Goal: Task Accomplishment & Management: Manage account settings

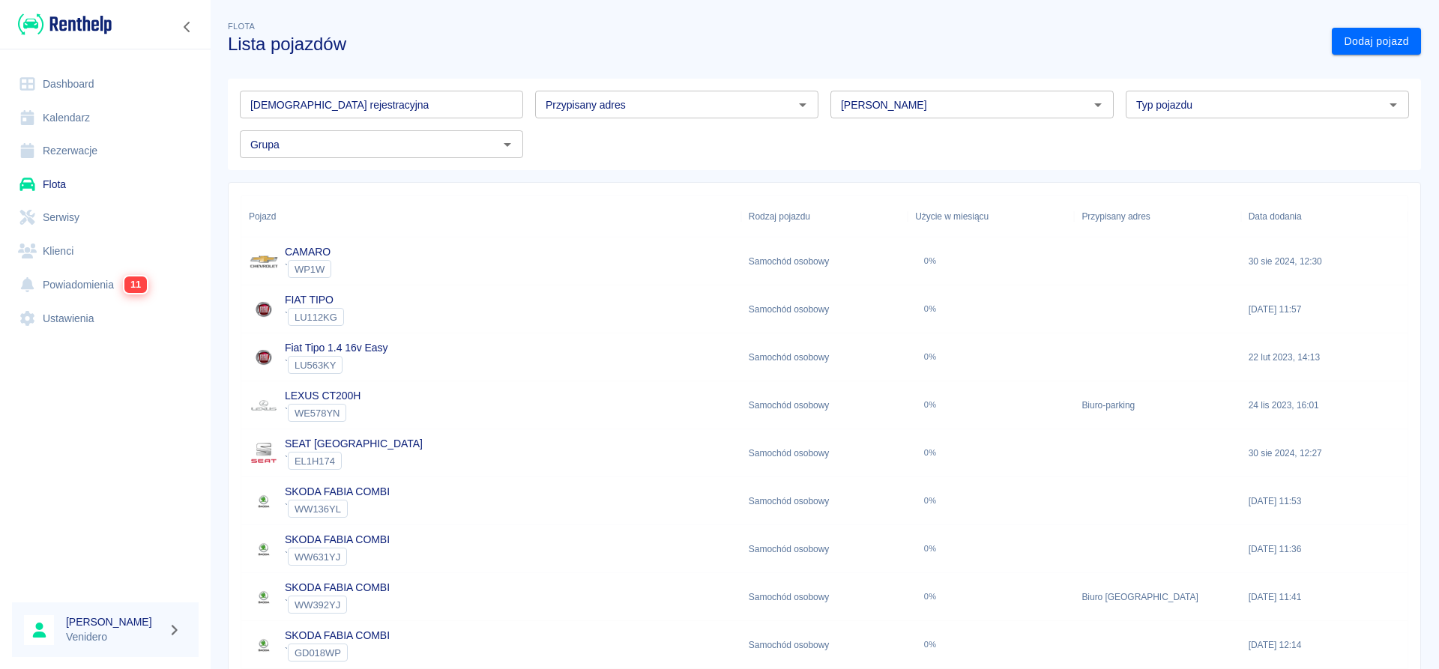
click at [365, 106] on input "[DEMOGRAPHIC_DATA] rejestracyjna" at bounding box center [381, 105] width 283 height 28
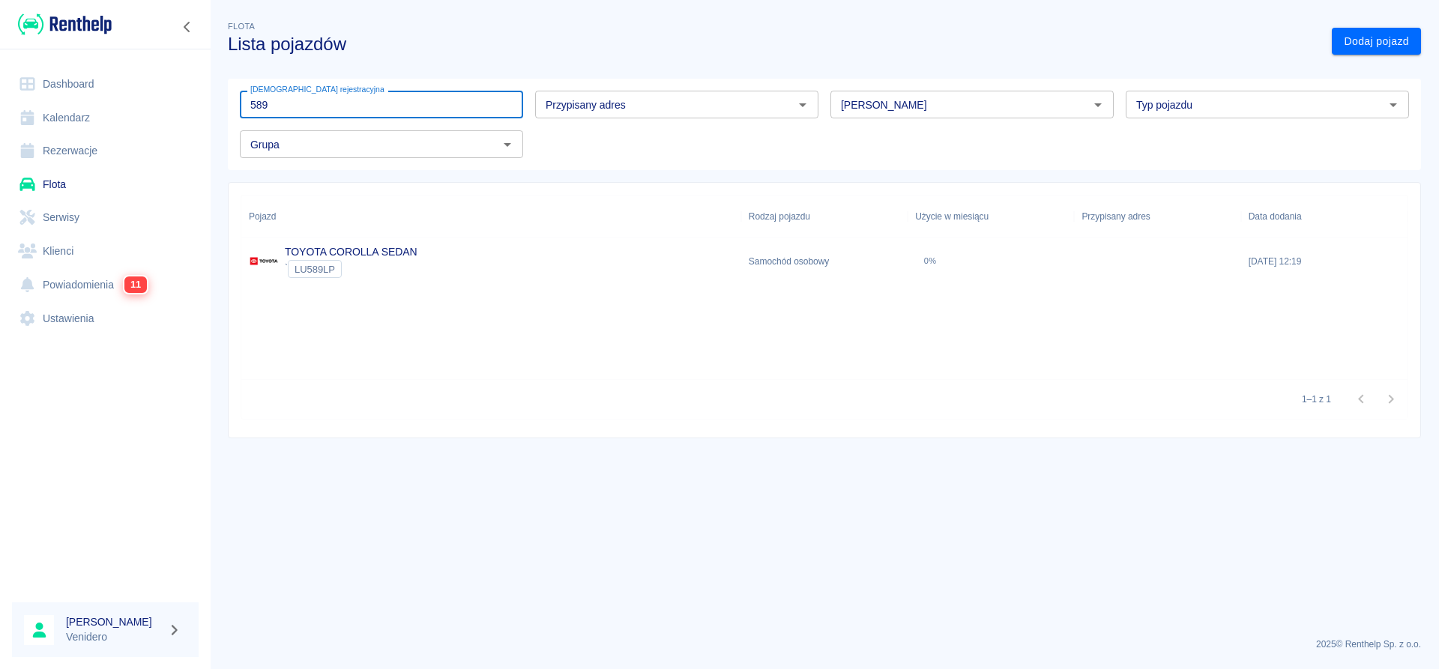
type input "589"
click at [364, 250] on link "TOYOTA COROLLA SEDAN" at bounding box center [351, 252] width 133 height 12
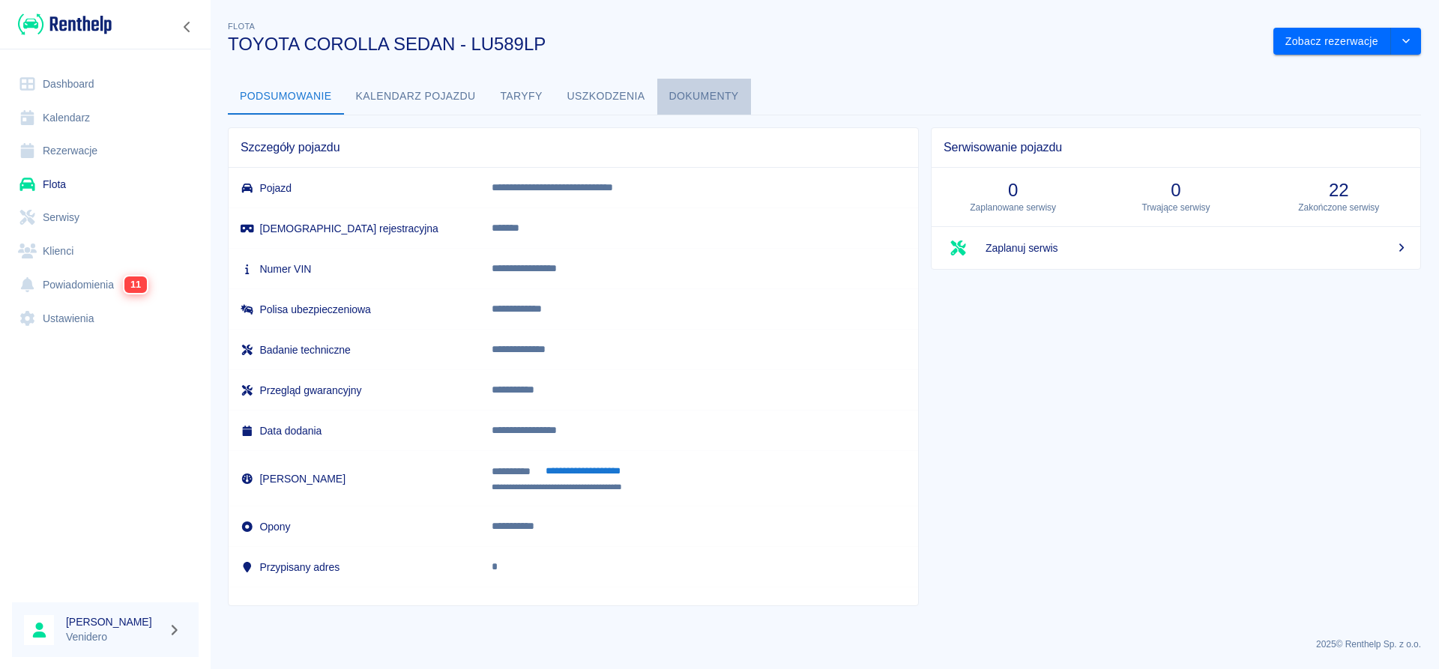
click at [720, 93] on button "Dokumenty" at bounding box center [704, 97] width 94 height 36
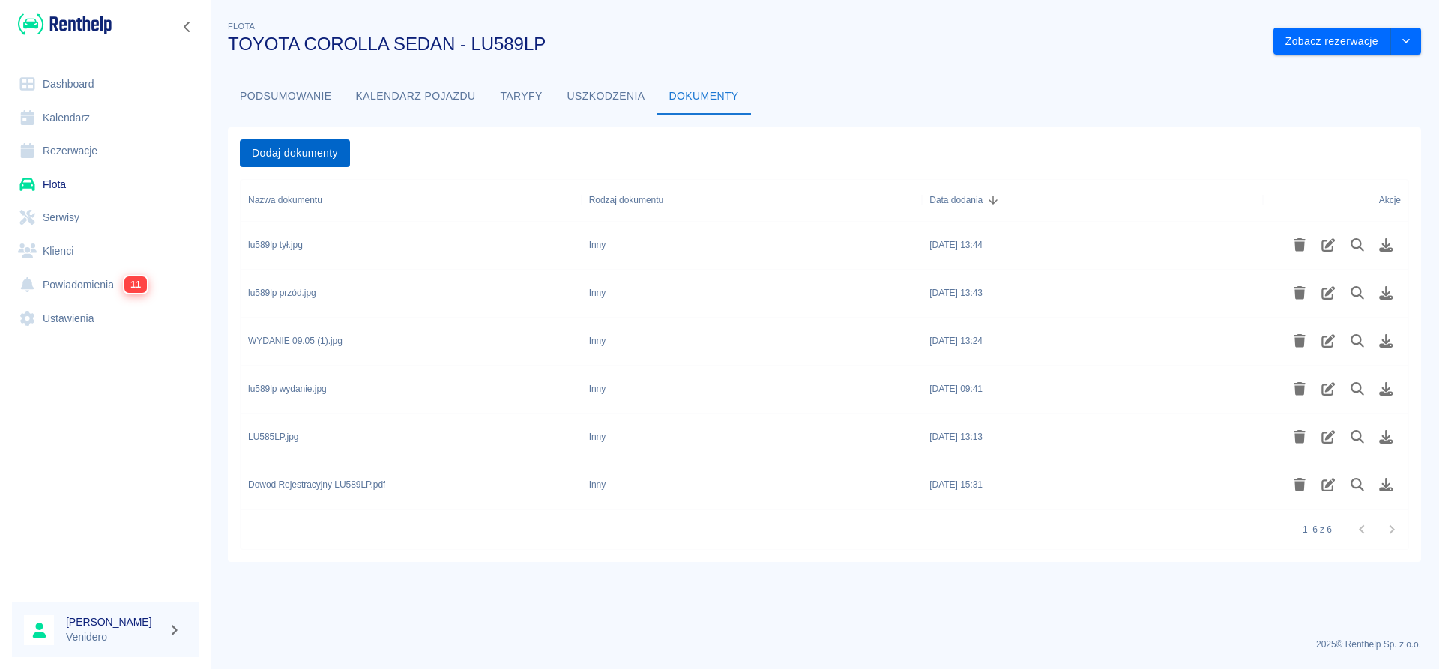
click at [298, 154] on button "Dodaj dokumenty" at bounding box center [295, 153] width 110 height 28
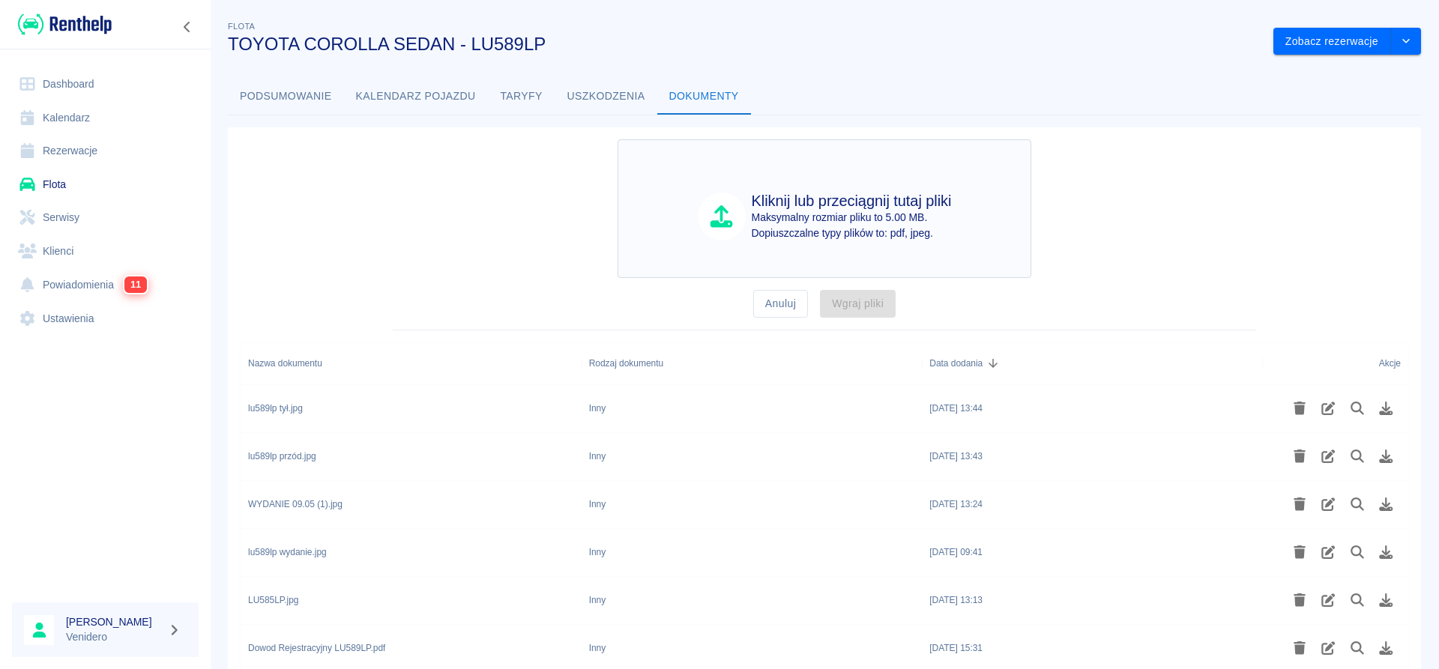
click at [834, 222] on p "Maksymalny rozmiar pliku to 5.00 MB." at bounding box center [852, 218] width 200 height 16
type input "C:\fakepath\Wydanie_LU589LP_Wozniak.pdf"
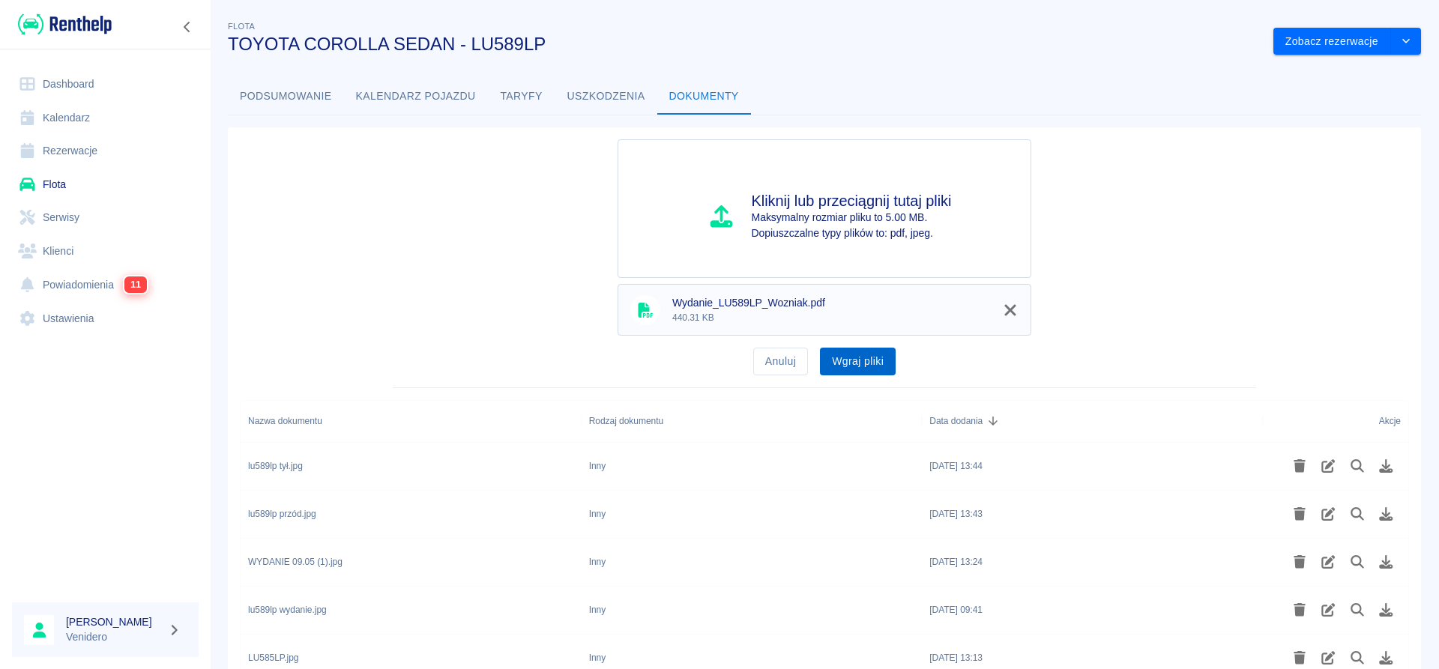
click at [851, 363] on button "Wgraj pliki" at bounding box center [858, 362] width 76 height 28
